Goal: Task Accomplishment & Management: Manage account settings

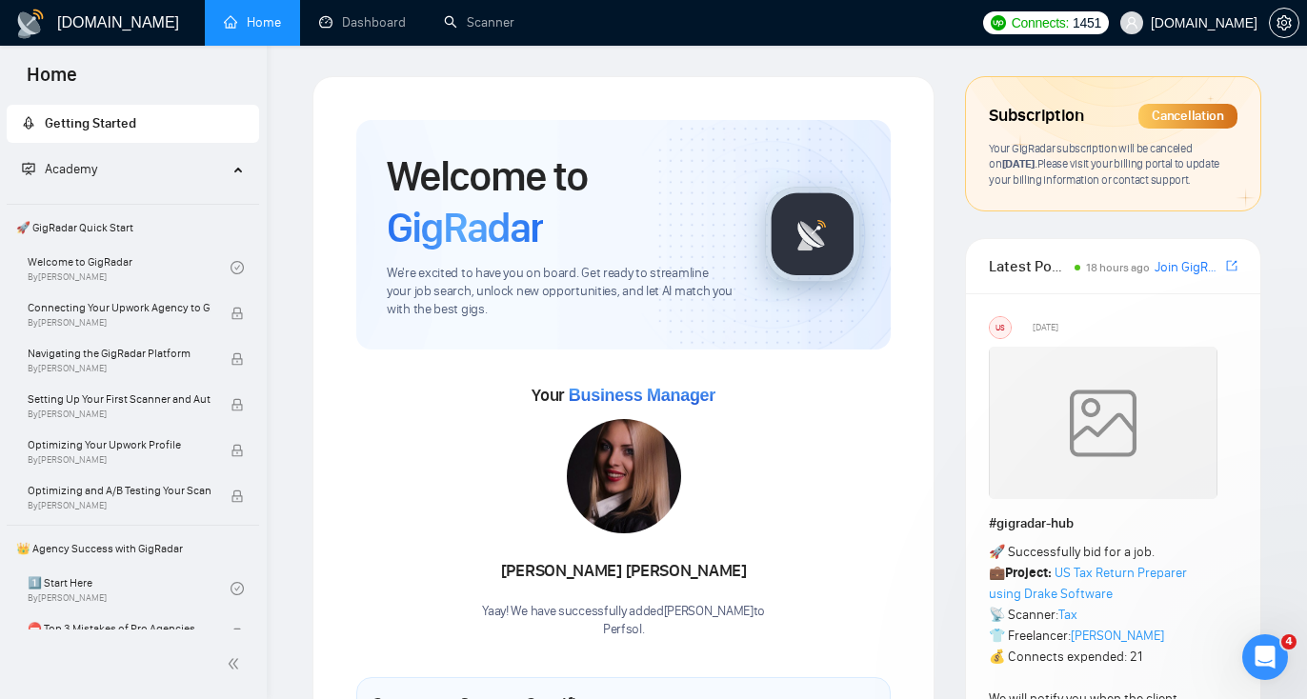
click at [1055, 107] on span "Subscription" at bounding box center [1036, 116] width 94 height 32
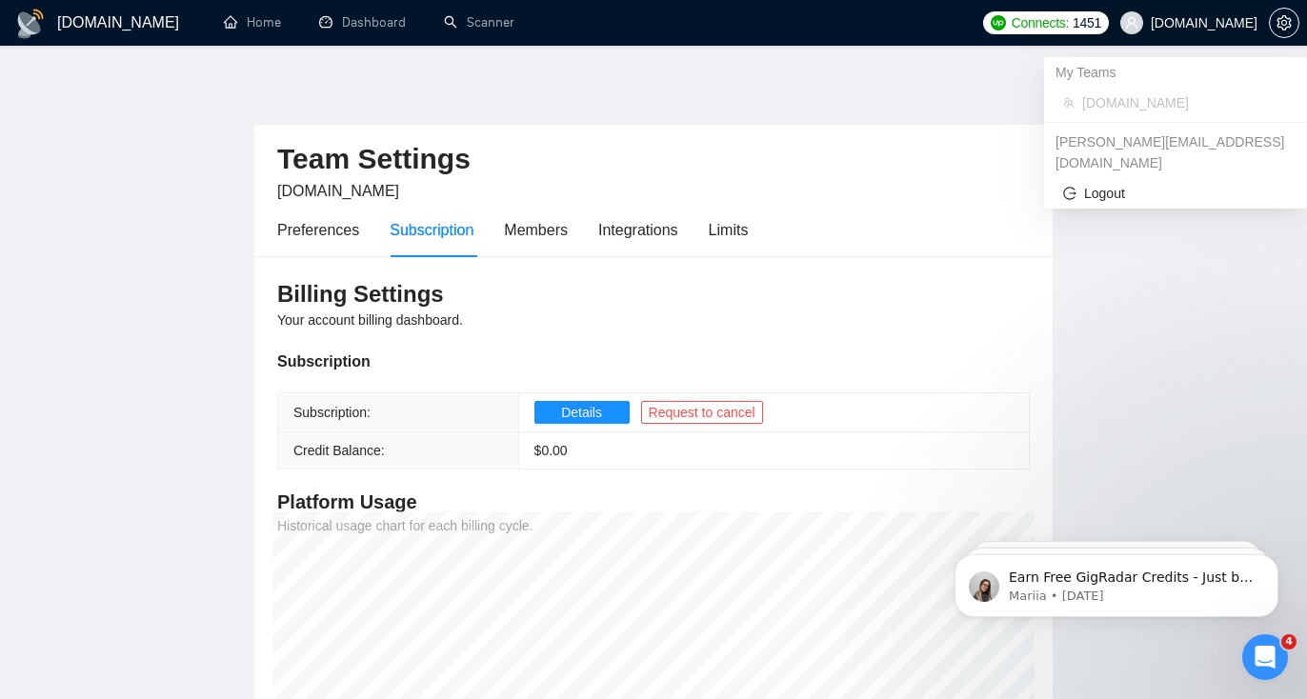
click at [1214, 23] on span "[DOMAIN_NAME]" at bounding box center [1204, 23] width 107 height 0
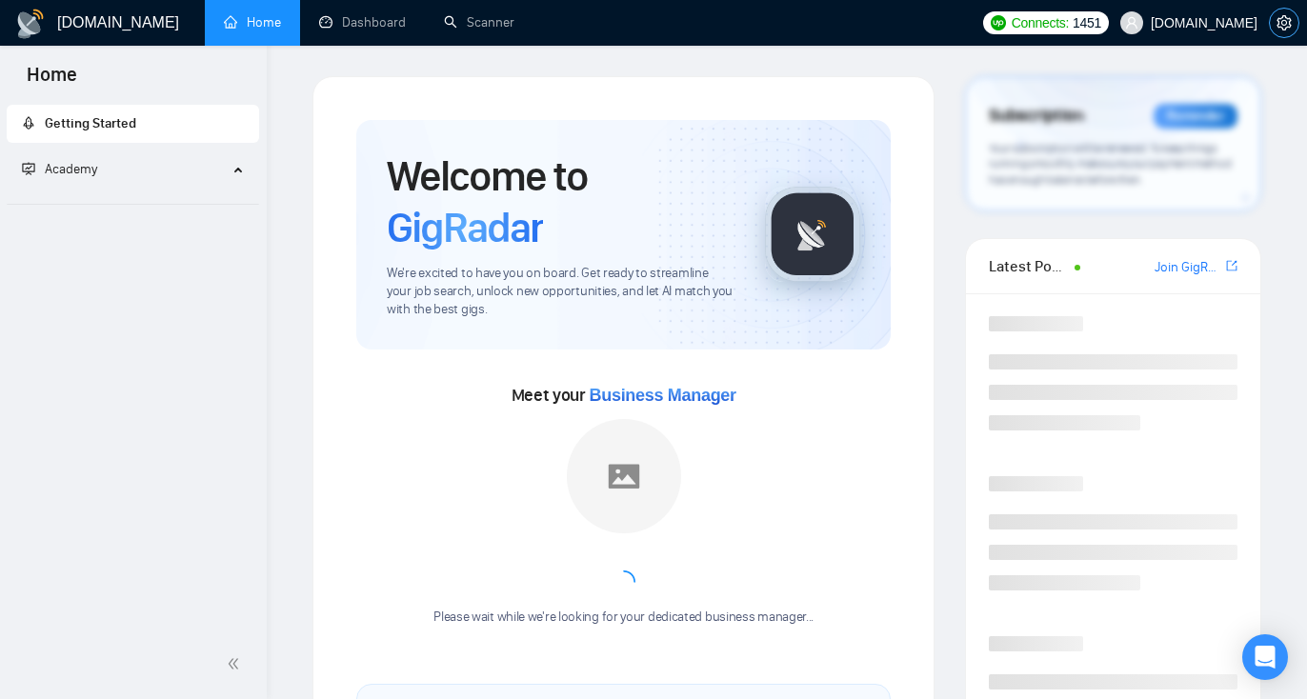
click at [1278, 23] on icon "setting" at bounding box center [1283, 22] width 14 height 15
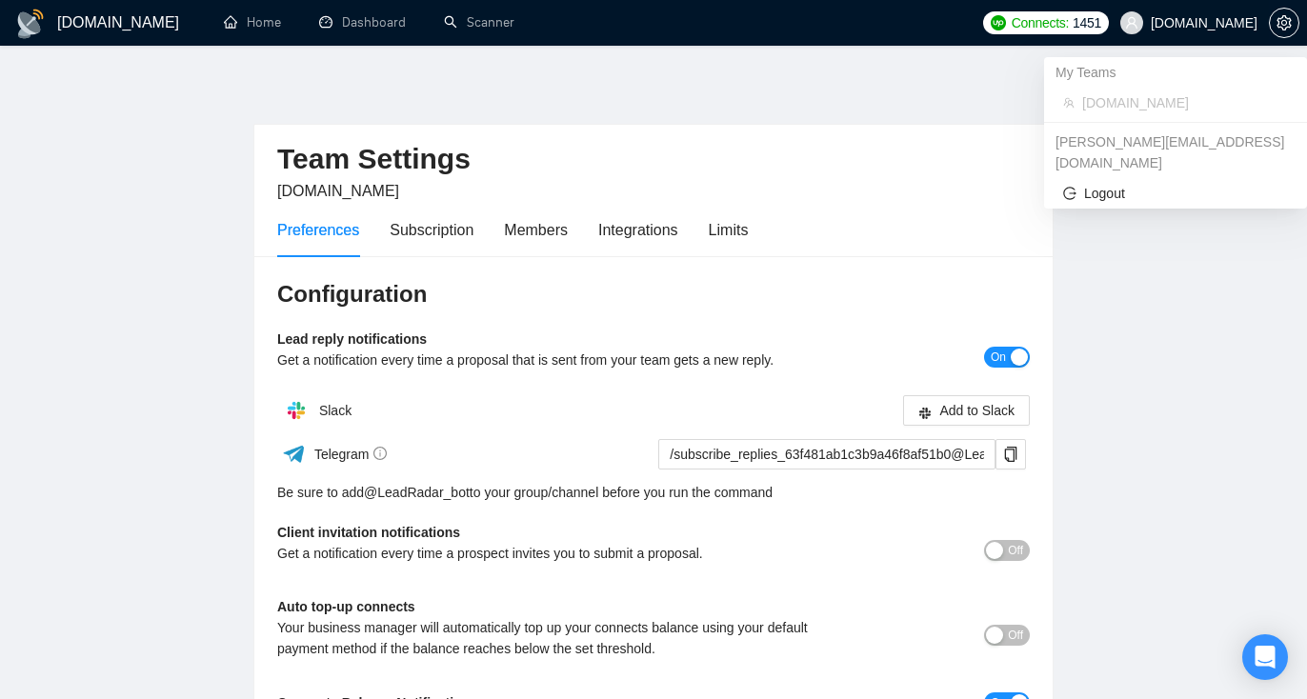
click at [1182, 18] on span "[DOMAIN_NAME]" at bounding box center [1189, 22] width 160 height 61
click at [1086, 183] on span "Logout" at bounding box center [1175, 193] width 225 height 21
